Goal: Information Seeking & Learning: Find specific fact

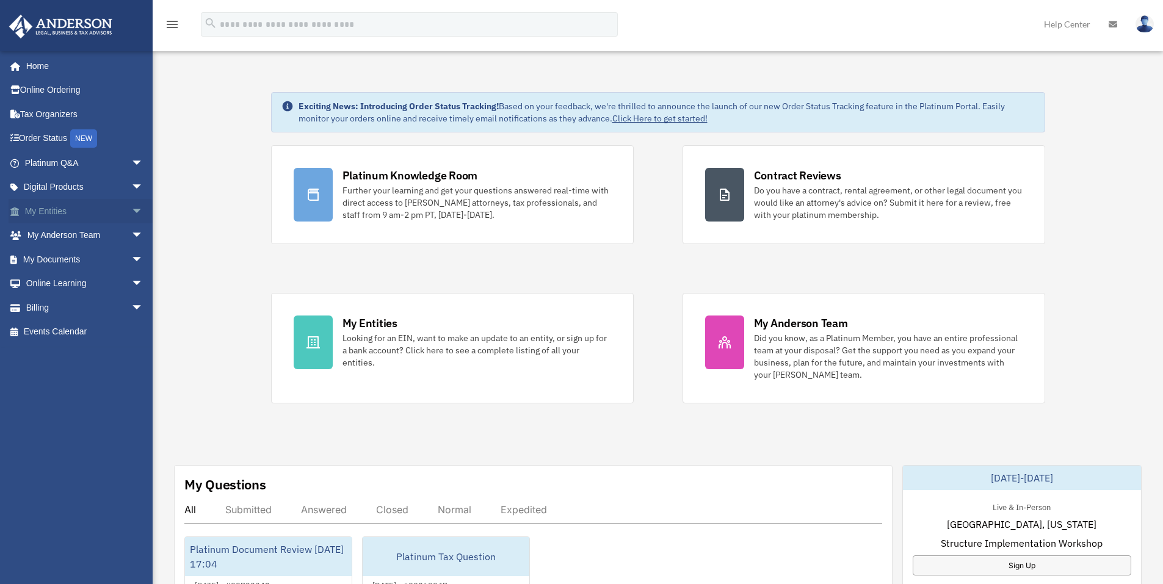
click at [131, 209] on span "arrow_drop_down" at bounding box center [143, 211] width 24 height 25
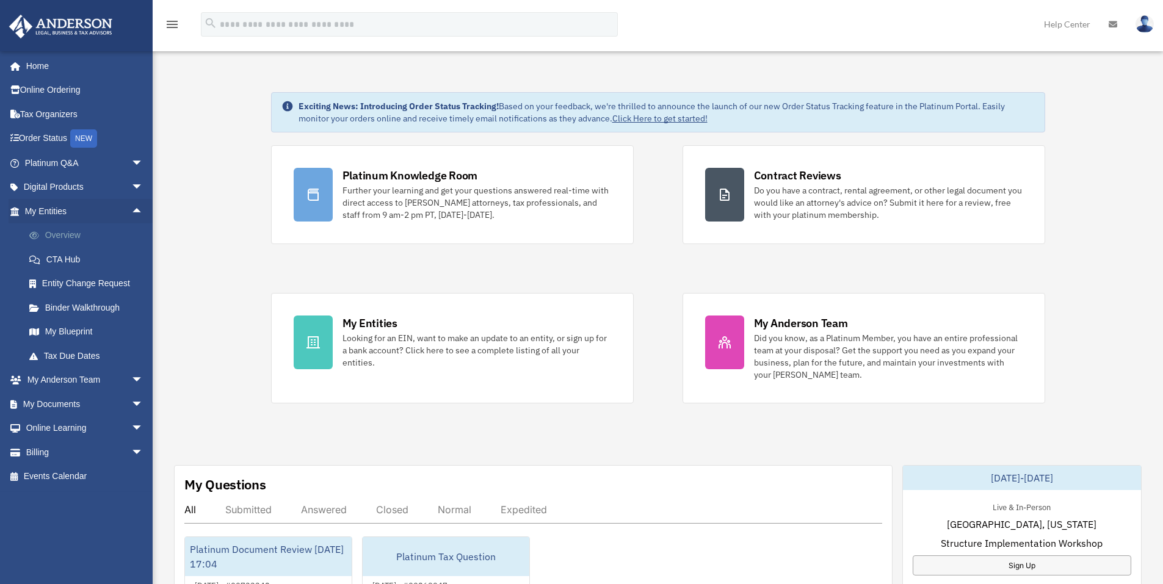
click at [65, 228] on link "Overview" at bounding box center [89, 235] width 145 height 24
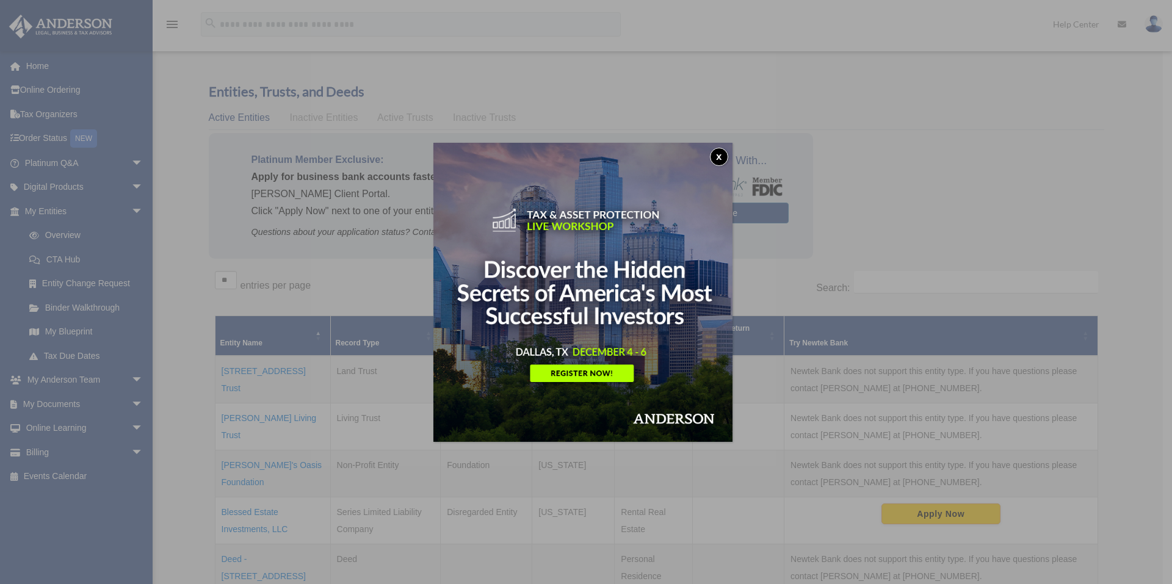
click at [722, 153] on button "x" at bounding box center [719, 157] width 18 height 18
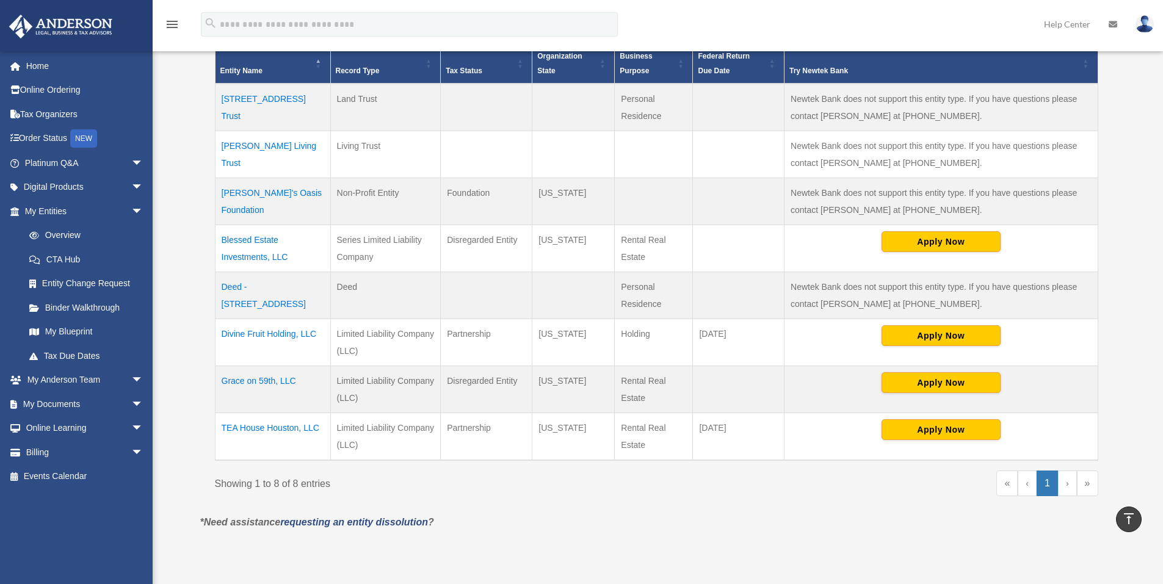
scroll to position [273, 0]
click at [1024, 117] on td "Newtek Bank does not support this entity type. If you have questions please con…" at bounding box center [940, 107] width 313 height 48
drag, startPoint x: 322, startPoint y: 337, endPoint x: 220, endPoint y: 340, distance: 102.0
click at [220, 340] on td "Divine Fruit Holding, LLC" at bounding box center [272, 342] width 115 height 47
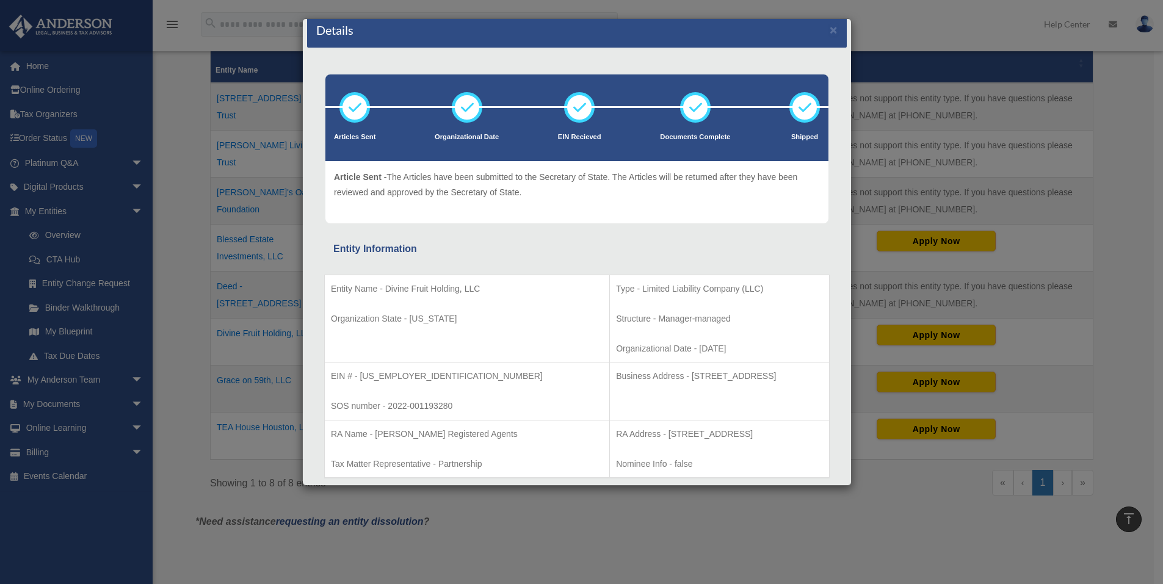
scroll to position [12, 0]
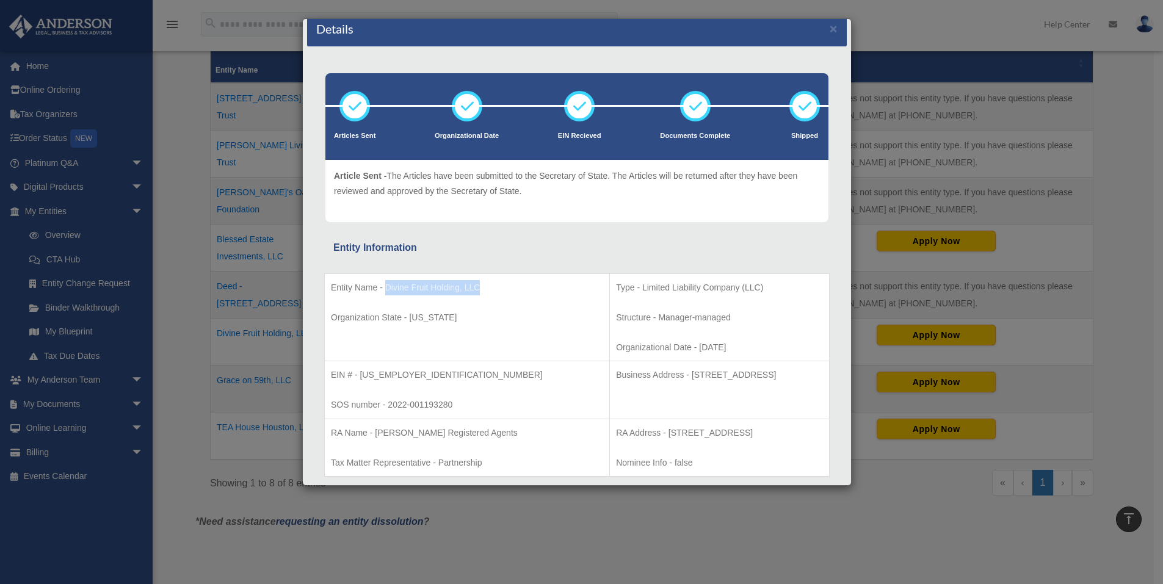
drag, startPoint x: 484, startPoint y: 289, endPoint x: 386, endPoint y: 293, distance: 98.3
click at [386, 293] on p "Entity Name - Divine Fruit Holding, LLC" at bounding box center [467, 287] width 272 height 15
copy p "Divine Fruit Holding, LLC"
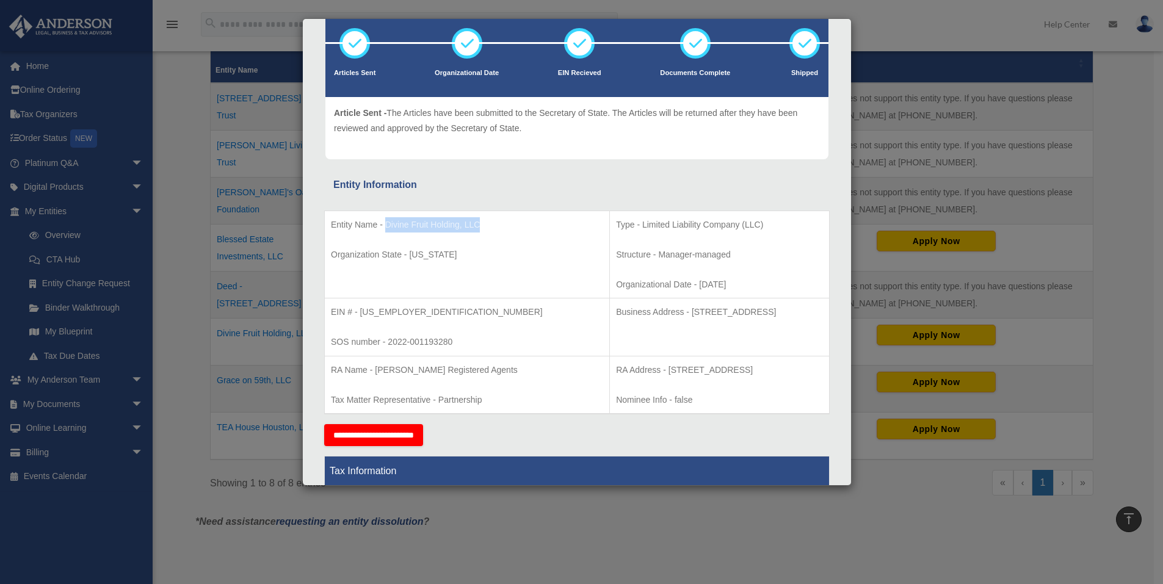
scroll to position [76, 0]
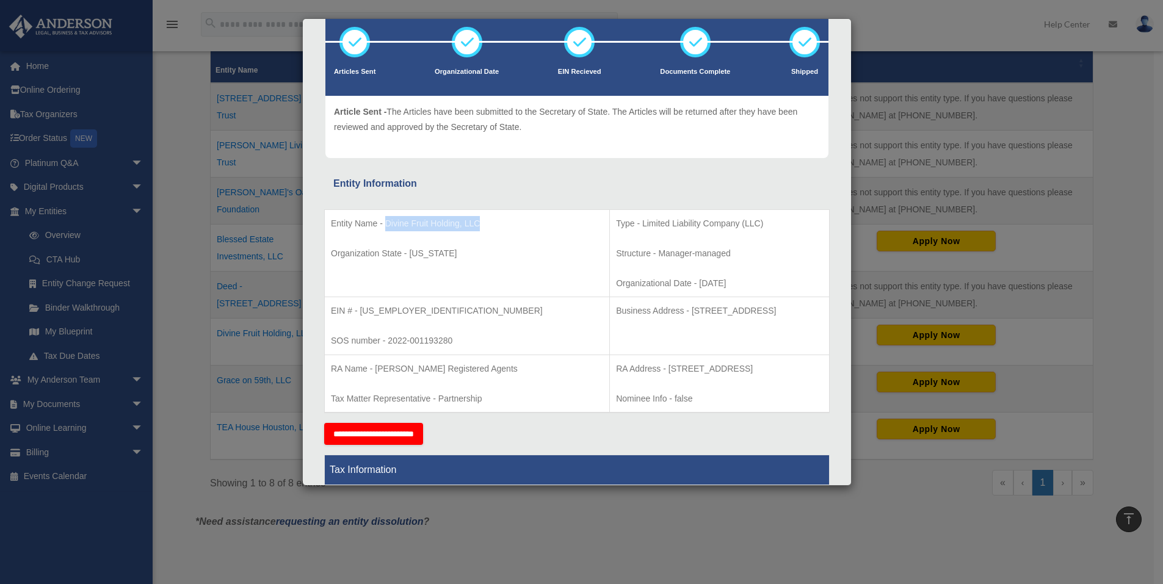
drag, startPoint x: 754, startPoint y: 311, endPoint x: 595, endPoint y: 321, distance: 159.0
click at [610, 321] on td "Business Address - [STREET_ADDRESS]" at bounding box center [720, 326] width 220 height 58
copy p "[STREET_ADDRESS]"
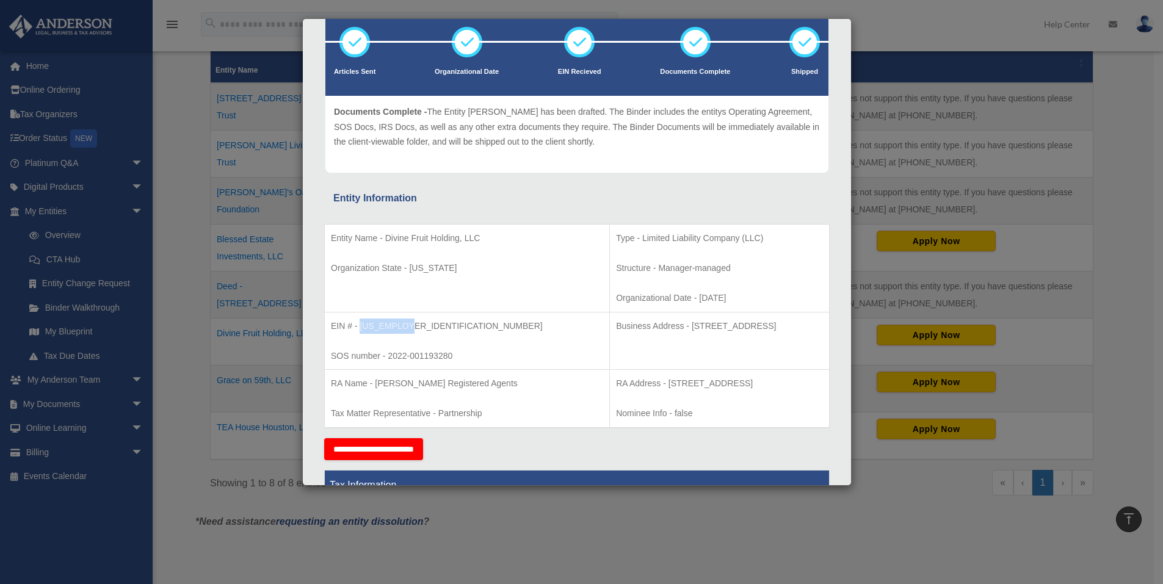
drag, startPoint x: 413, startPoint y: 327, endPoint x: 361, endPoint y: 327, distance: 51.9
click at [361, 327] on p "EIN # - [US_EMPLOYER_IDENTIFICATION_NUMBER]" at bounding box center [467, 326] width 272 height 15
copy p "[US_EMPLOYER_IDENTIFICATION_NUMBER]"
